Goal: Transaction & Acquisition: Download file/media

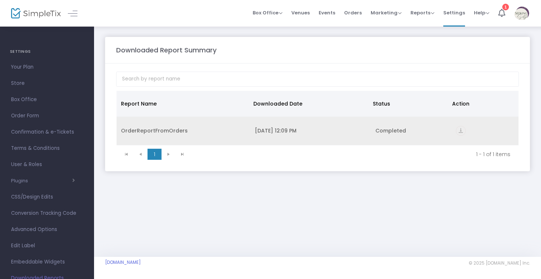
click at [218, 132] on div "OrderReportFromOrders" at bounding box center [183, 130] width 125 height 7
click at [464, 132] on icon "vertical_align_bottom" at bounding box center [461, 131] width 10 height 10
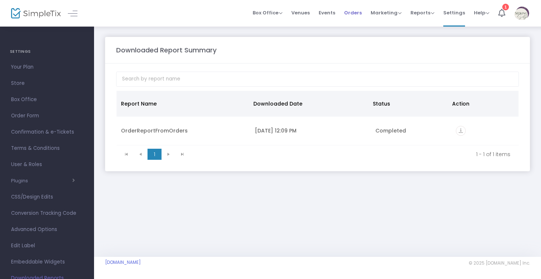
click at [356, 13] on span "Orders" at bounding box center [353, 12] width 18 height 19
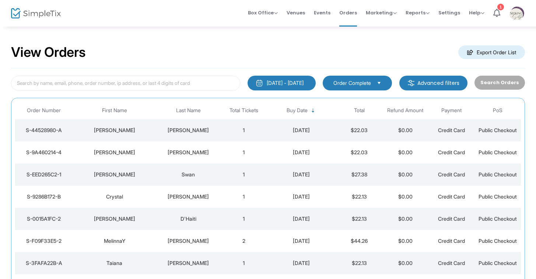
click at [304, 80] on div "5/13/2025 - 8/13/2025" at bounding box center [285, 82] width 37 height 7
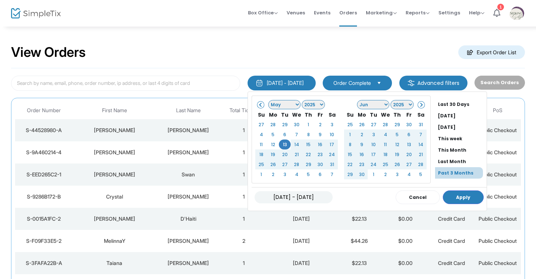
click at [259, 103] on span at bounding box center [261, 104] width 4 height 4
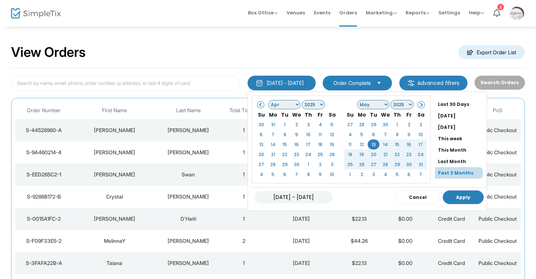
click at [259, 103] on span at bounding box center [261, 104] width 4 height 4
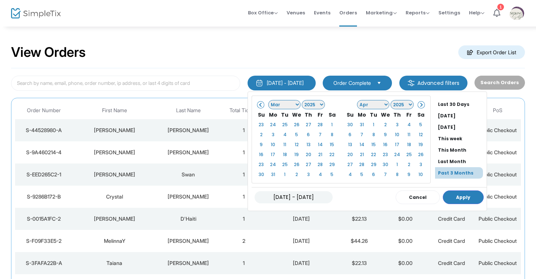
click at [259, 103] on span at bounding box center [261, 104] width 4 height 4
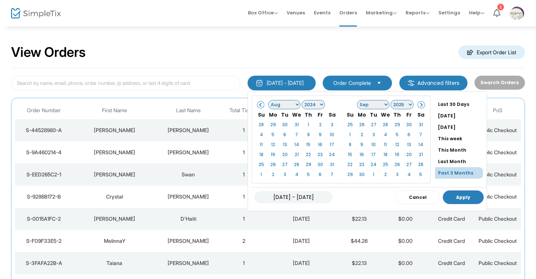
click at [259, 103] on span at bounding box center [261, 104] width 4 height 4
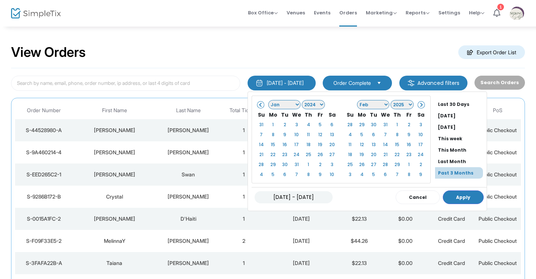
click at [259, 103] on span at bounding box center [261, 104] width 4 height 4
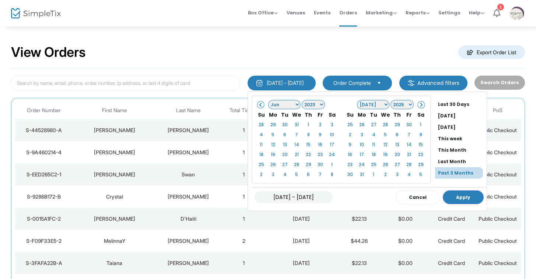
click at [259, 103] on span at bounding box center [261, 104] width 4 height 4
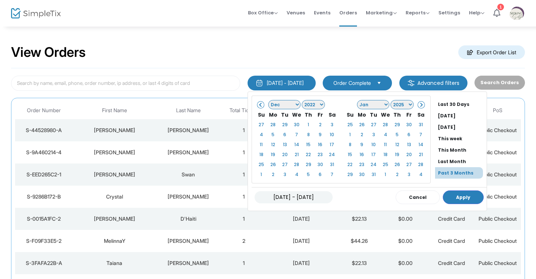
click at [259, 103] on span at bounding box center [261, 104] width 4 height 4
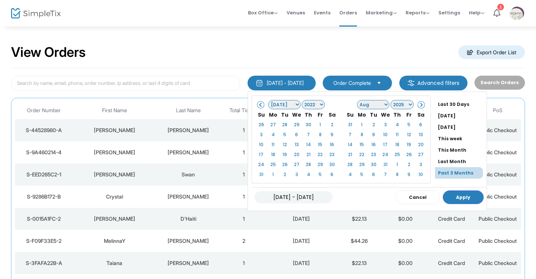
click at [259, 103] on span at bounding box center [261, 104] width 4 height 4
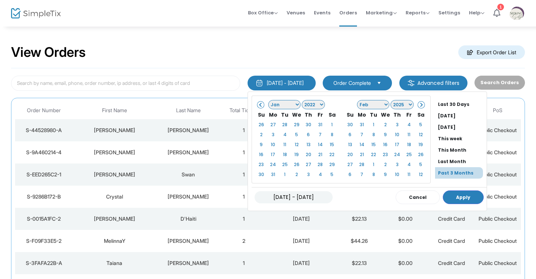
click at [259, 103] on span at bounding box center [261, 104] width 4 height 4
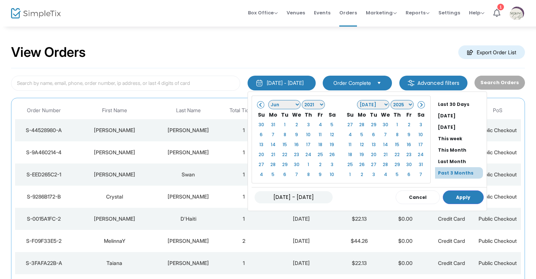
click at [259, 103] on span at bounding box center [261, 104] width 4 height 4
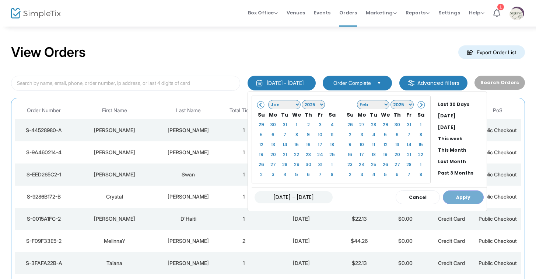
click at [335, 83] on span "Order Complete" at bounding box center [352, 83] width 43 height 8
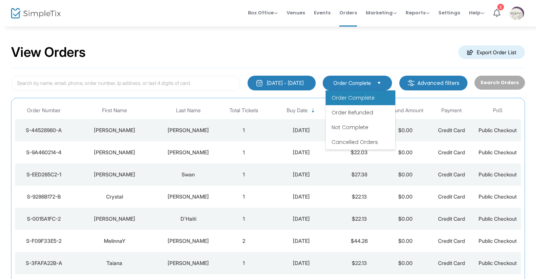
click at [349, 97] on span "Order Complete" at bounding box center [353, 97] width 43 height 7
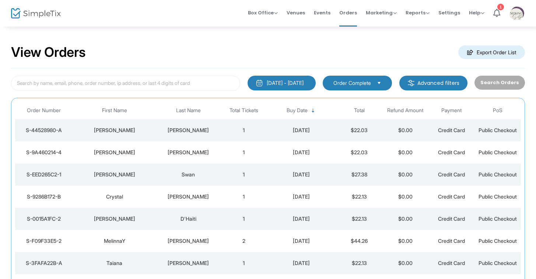
click at [439, 84] on m-button "Advanced filters" at bounding box center [434, 83] width 68 height 15
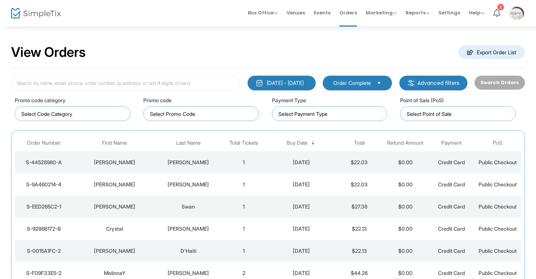
click at [423, 83] on m-button "Advanced filters" at bounding box center [434, 83] width 68 height 15
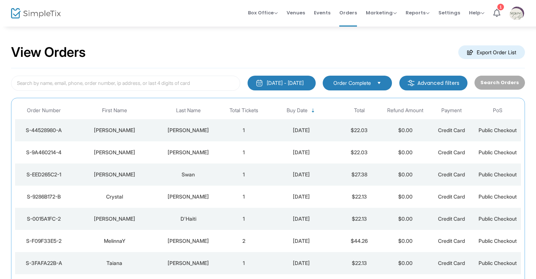
click at [267, 80] on div "5/13/2025 - 8/13/2025" at bounding box center [285, 82] width 37 height 7
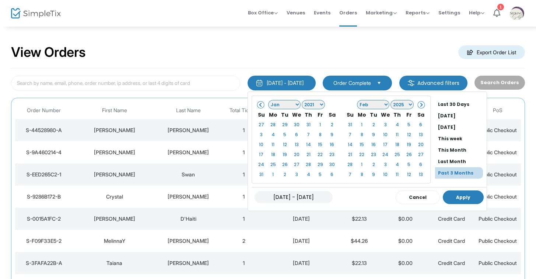
click at [459, 198] on button "Apply" at bounding box center [463, 197] width 41 height 14
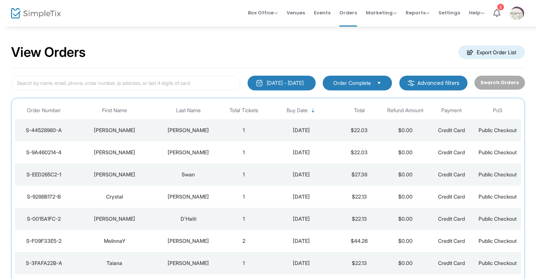
click at [294, 84] on div "5/13/2025 - 8/13/2025" at bounding box center [285, 82] width 37 height 7
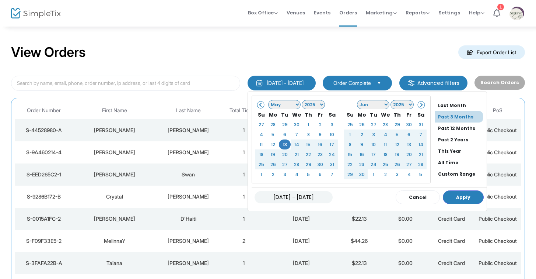
scroll to position [59, 0]
click at [440, 159] on li "All Time" at bounding box center [461, 162] width 52 height 11
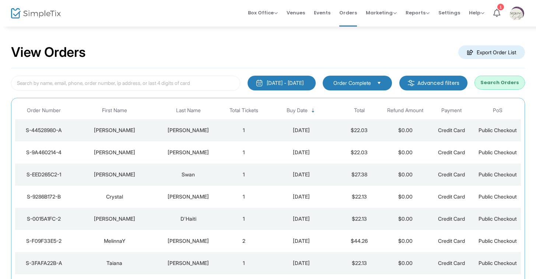
click at [478, 49] on m-button "Export Order List" at bounding box center [491, 52] width 67 height 14
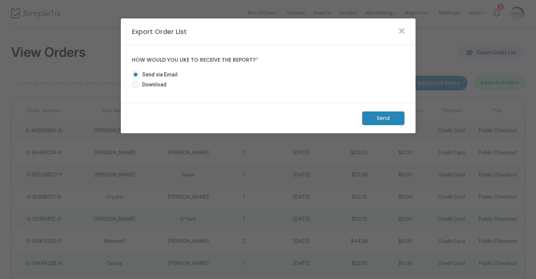
click at [153, 83] on span "Download" at bounding box center [152, 85] width 27 height 8
click at [136, 88] on input "Download" at bounding box center [135, 88] width 0 height 0
radio input "true"
click at [386, 120] on m-button "Download" at bounding box center [377, 118] width 55 height 14
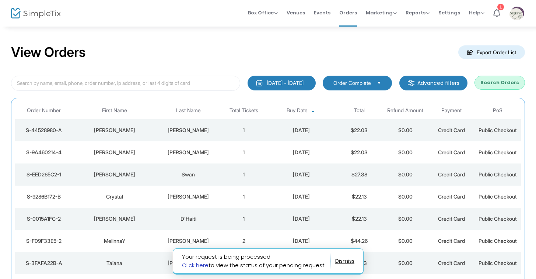
click at [193, 267] on link "Click here" at bounding box center [195, 265] width 27 height 8
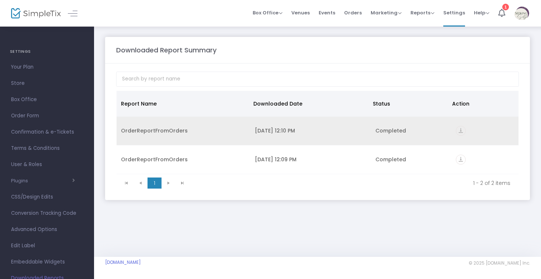
click at [379, 139] on td "Completed" at bounding box center [411, 130] width 80 height 29
click at [460, 133] on icon "vertical_align_bottom" at bounding box center [461, 131] width 10 height 10
